Goal: Task Accomplishment & Management: Complete application form

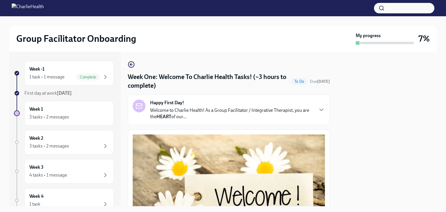
scroll to position [742, 0]
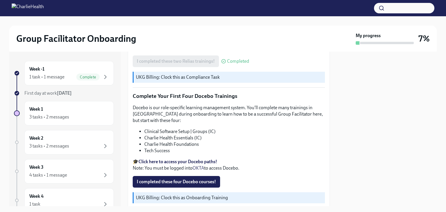
click at [161, 179] on span "I completed these four Docebo courses!" at bounding box center [176, 182] width 79 height 6
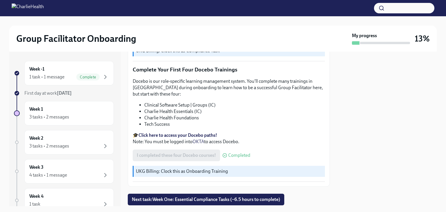
scroll to position [776, 0]
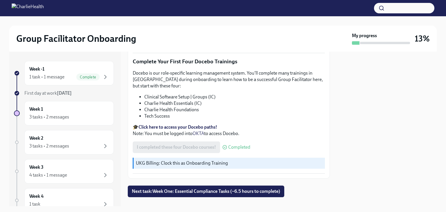
click at [252, 188] on span "Next task : Week One: Essential Compliance Tasks (~6.5 hours to complete)" at bounding box center [206, 191] width 148 height 6
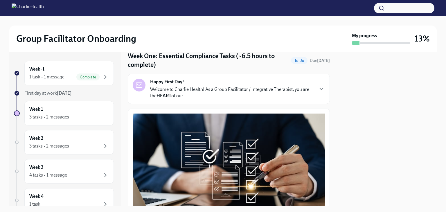
scroll to position [12, 0]
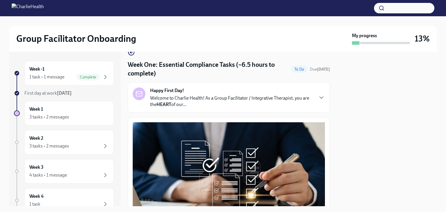
click at [323, 97] on div "Happy First Day! Welcome to Charlie Health! As a Group Facilitator / Integrativ…" at bounding box center [229, 97] width 202 height 30
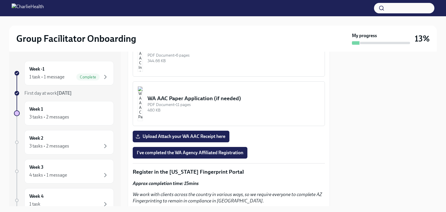
scroll to position [742, 0]
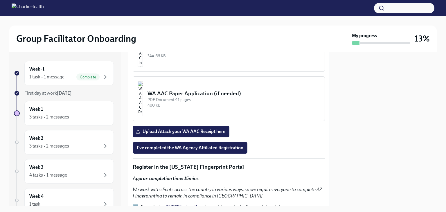
click at [211, 59] on div "344.66 KB" at bounding box center [233, 56] width 172 height 6
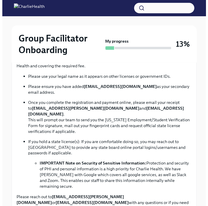
scroll to position [541, 0]
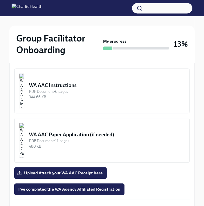
click at [80, 82] on div "WA AAC Instructions" at bounding box center [107, 85] width 156 height 7
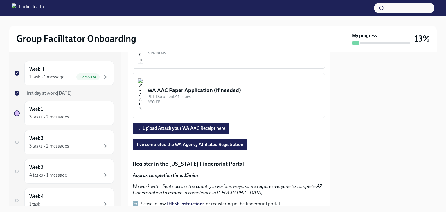
scroll to position [569, 0]
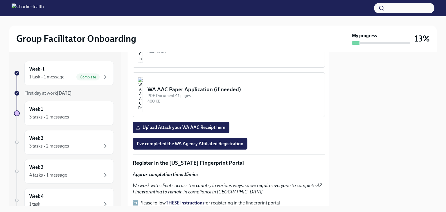
click at [212, 124] on span "Upload Attach your WA AAC Receipt here" at bounding box center [181, 127] width 88 height 6
click at [0, 0] on input "Upload Attach your WA AAC Receipt here" at bounding box center [0, 0] width 0 height 0
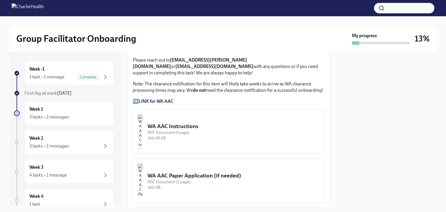
scroll to position [481, 0]
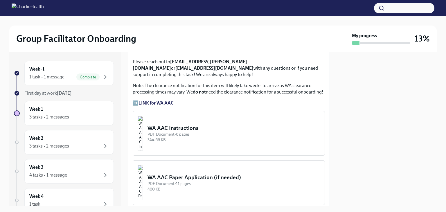
click at [208, 124] on div "WA AAC Instructions" at bounding box center [233, 128] width 172 height 8
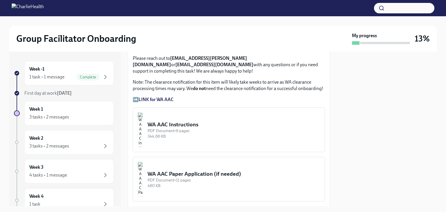
scroll to position [484, 0]
click at [238, 129] on div "PDF Document • 6 pages" at bounding box center [233, 132] width 172 height 6
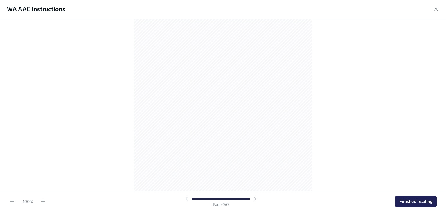
scroll to position [1222, 0]
click at [419, 198] on span "Finished reading" at bounding box center [415, 201] width 33 height 6
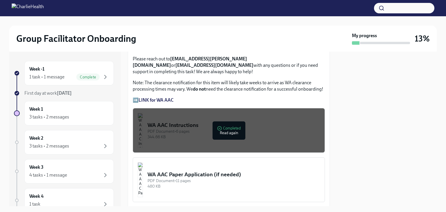
click at [222, 171] on div "WA AAC Paper Application (if needed)" at bounding box center [233, 175] width 172 height 8
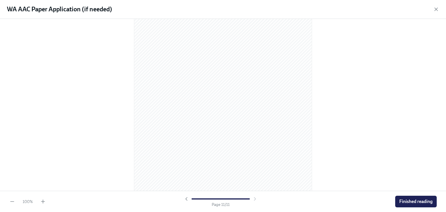
scroll to position [2417, 0]
click at [408, 200] on span "Finished reading" at bounding box center [415, 201] width 33 height 6
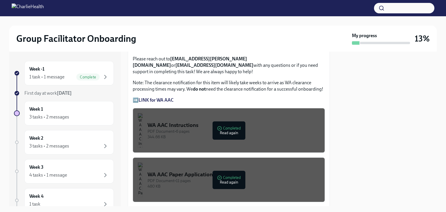
click at [205, 209] on span "Upload Attach your WA AAC Receipt here" at bounding box center [181, 212] width 88 height 6
click at [0, 0] on input "Upload Attach your WA AAC Receipt here" at bounding box center [0, 0] width 0 height 0
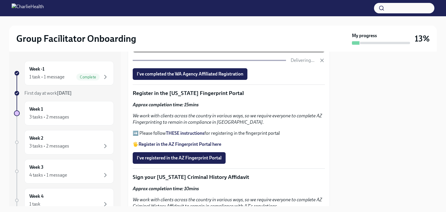
scroll to position [639, 0]
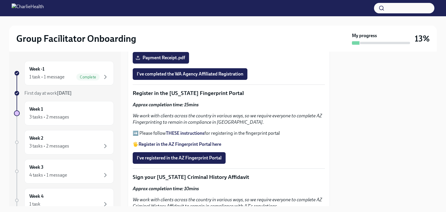
click at [190, 130] on strong "THESE instructions" at bounding box center [185, 133] width 39 height 6
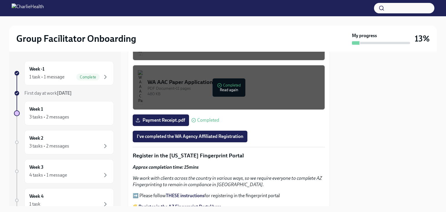
scroll to position [580, 0]
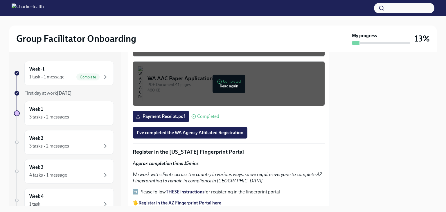
click at [217, 130] on span "I've completed the WA Agency Affiliated Registration" at bounding box center [190, 133] width 106 height 6
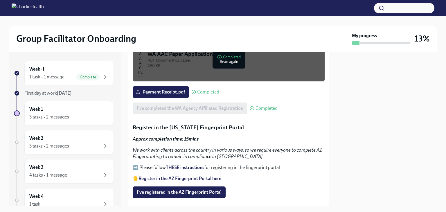
scroll to position [633, 0]
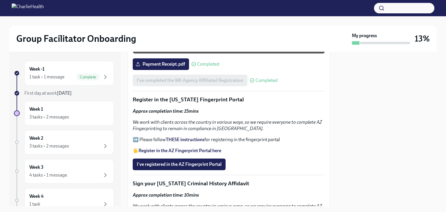
click at [199, 161] on span "I've registered in the AZ Fingerprint Portal" at bounding box center [179, 164] width 85 height 6
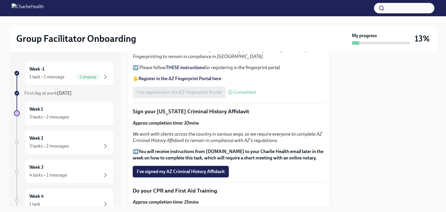
scroll to position [714, 0]
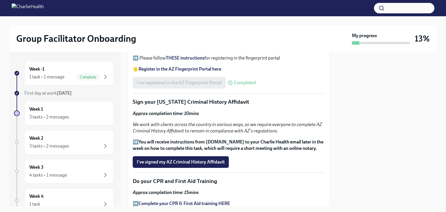
click at [212, 159] on span "I've signed my AZ Criminal History Affidavit" at bounding box center [181, 162] width 88 height 6
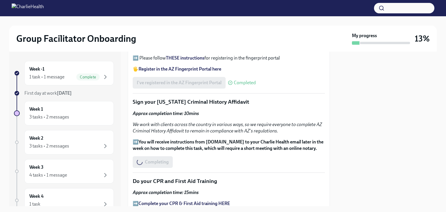
click at [252, 177] on p "Do your CPR and First Aid Training" at bounding box center [229, 181] width 192 height 8
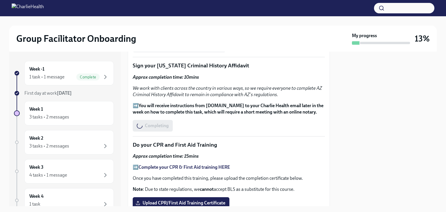
scroll to position [752, 0]
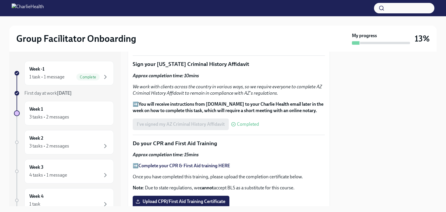
click at [262, 162] on p "➡️ Complete your CPR & First Aid training HERE" at bounding box center [229, 165] width 192 height 6
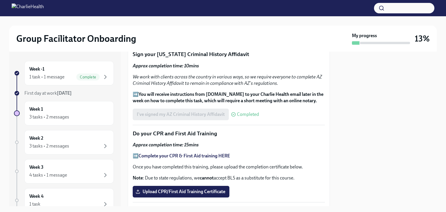
scroll to position [761, 0]
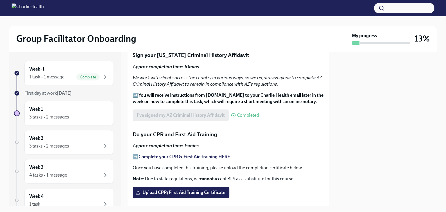
click at [205, 154] on strong "Complete your CPR & First Aid training HERE" at bounding box center [183, 157] width 91 height 6
click at [186, 189] on span "Upload CPR/First Aid Training Certificate" at bounding box center [181, 192] width 88 height 6
click at [0, 0] on input "Upload CPR/First Aid Training Certificate" at bounding box center [0, 0] width 0 height 0
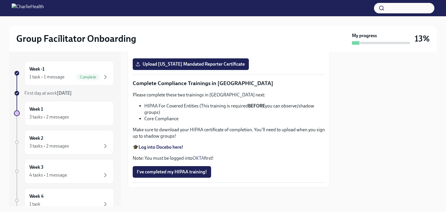
scroll to position [1145, 0]
click at [274, 8] on p "Approx completion time: 2 hours" at bounding box center [229, 4] width 192 height 6
